Goal: Task Accomplishment & Management: Complete application form

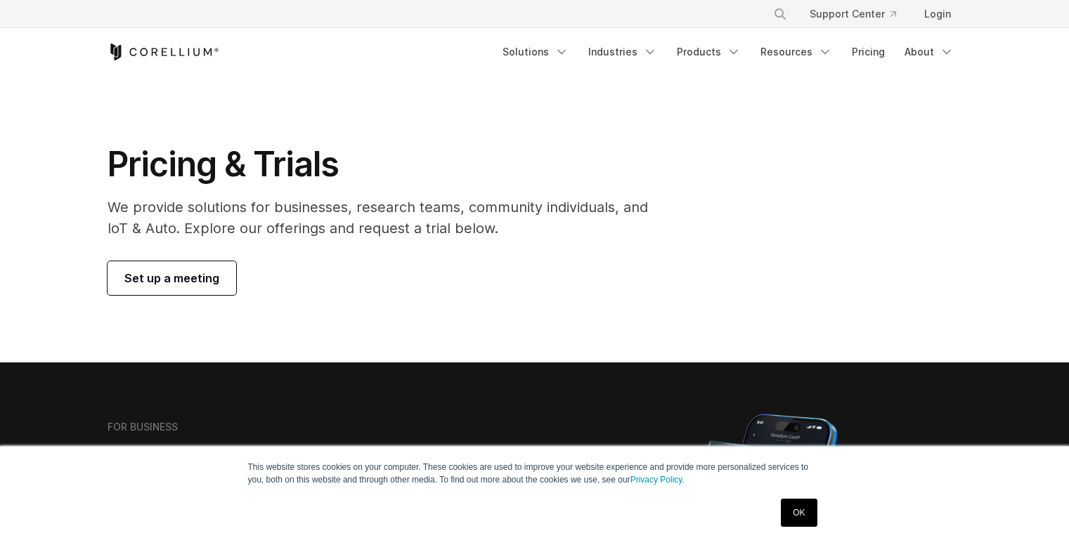
click at [938, 10] on link "Login" at bounding box center [937, 13] width 49 height 25
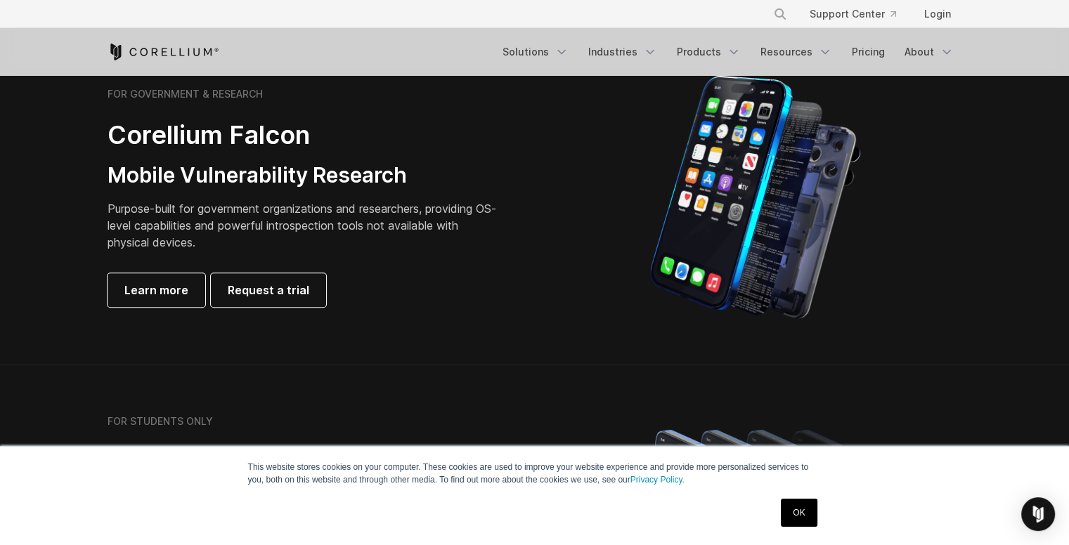
scroll to position [703, 0]
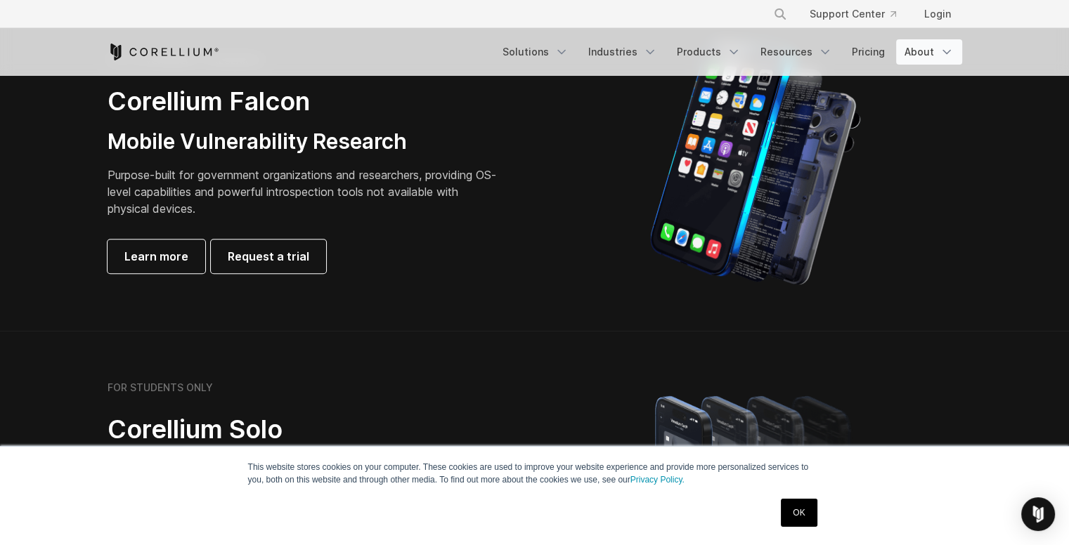
click at [913, 54] on link "About" at bounding box center [929, 51] width 66 height 25
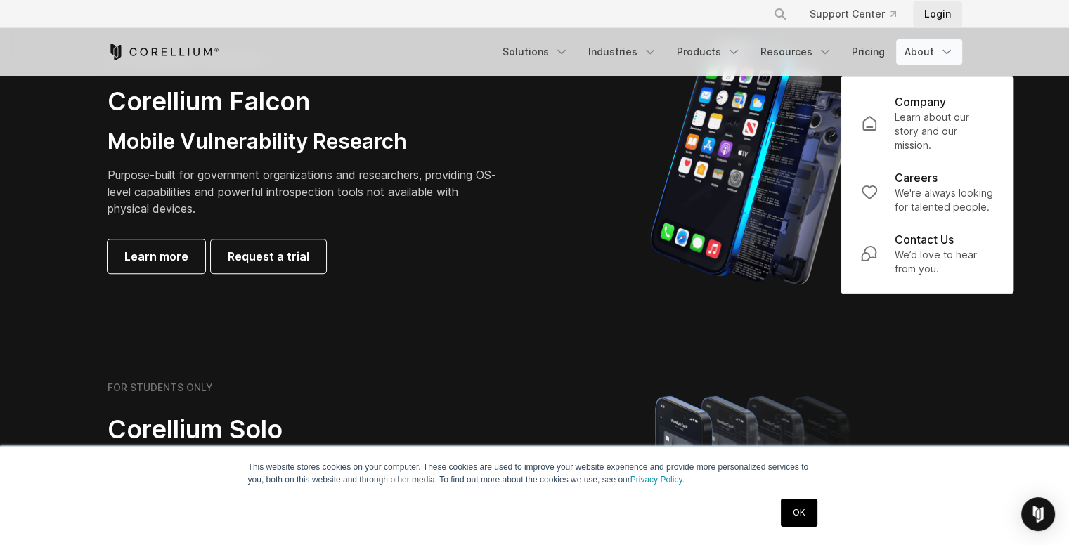
click at [943, 5] on link "Login" at bounding box center [937, 13] width 49 height 25
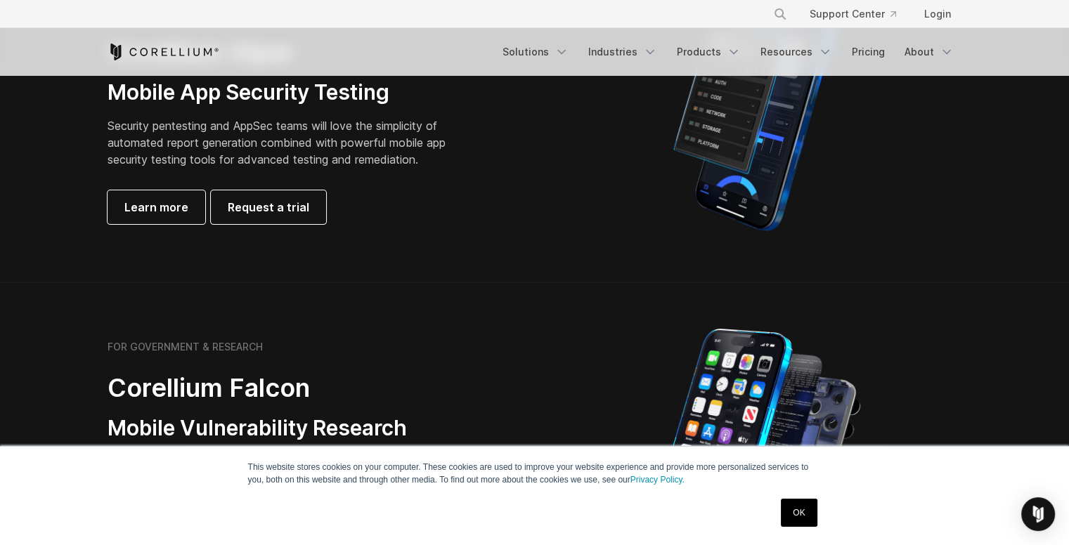
scroll to position [422, 0]
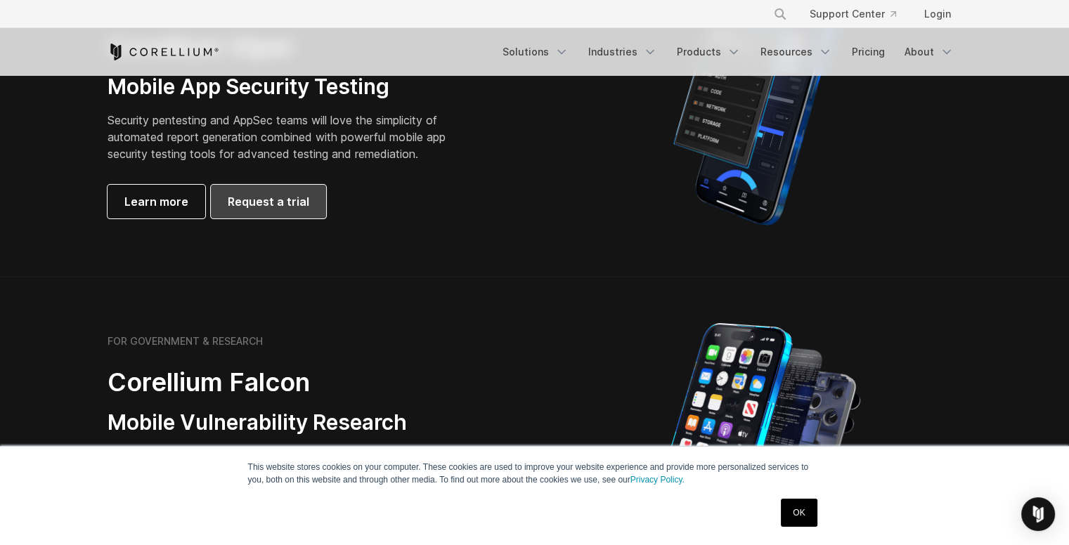
click at [259, 200] on span "Request a trial" at bounding box center [269, 201] width 82 height 17
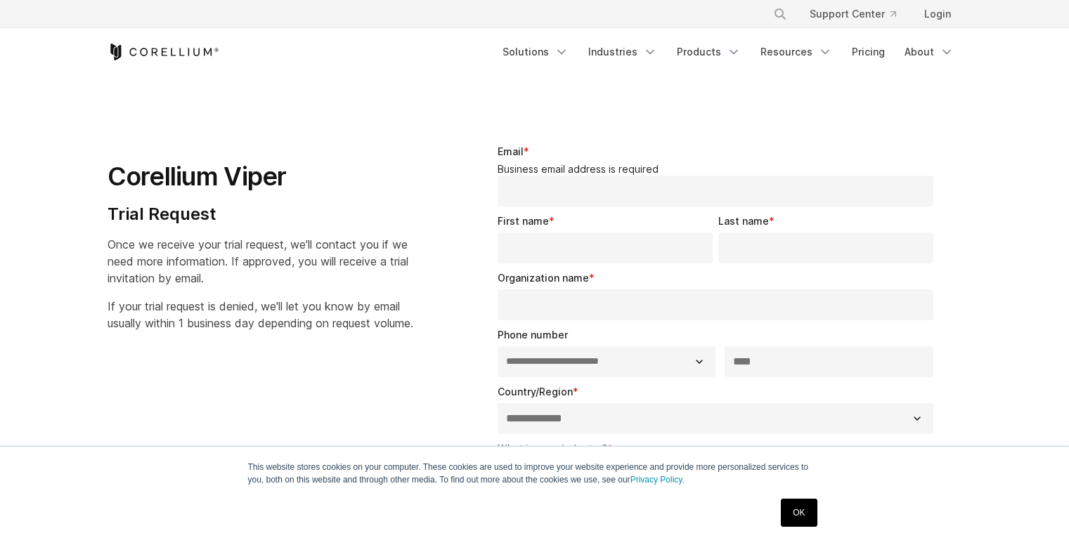
select select "**"
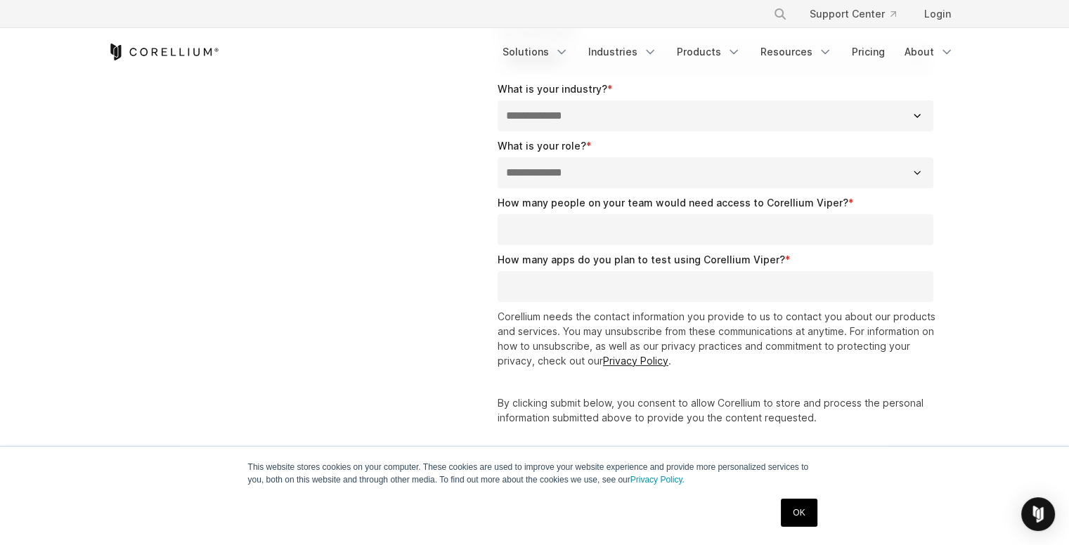
scroll to position [492, 0]
